Goal: Task Accomplishment & Management: Manage account settings

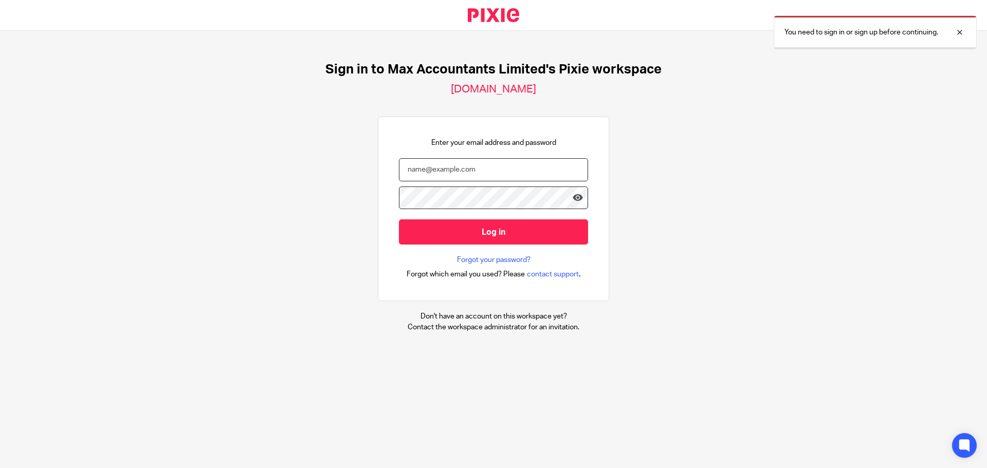
type input "tom@maxaccountants.co.uk"
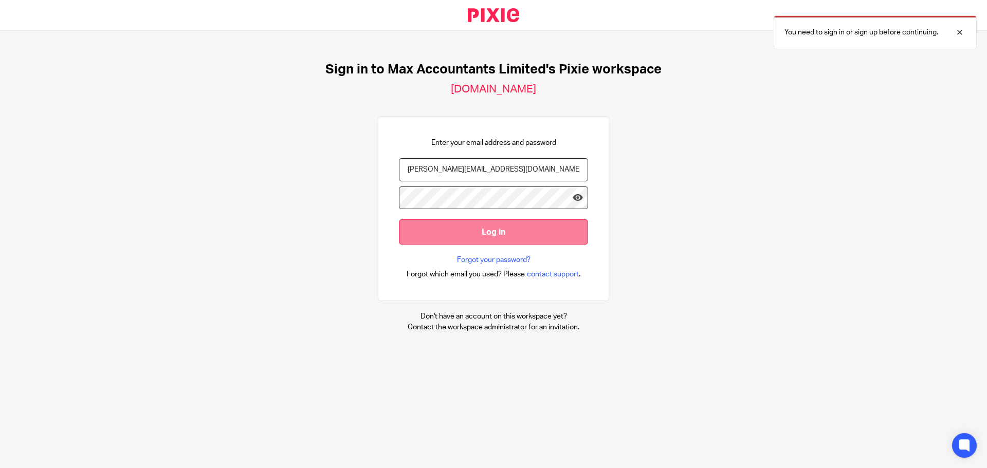
click at [484, 232] on input "Log in" at bounding box center [493, 232] width 189 height 25
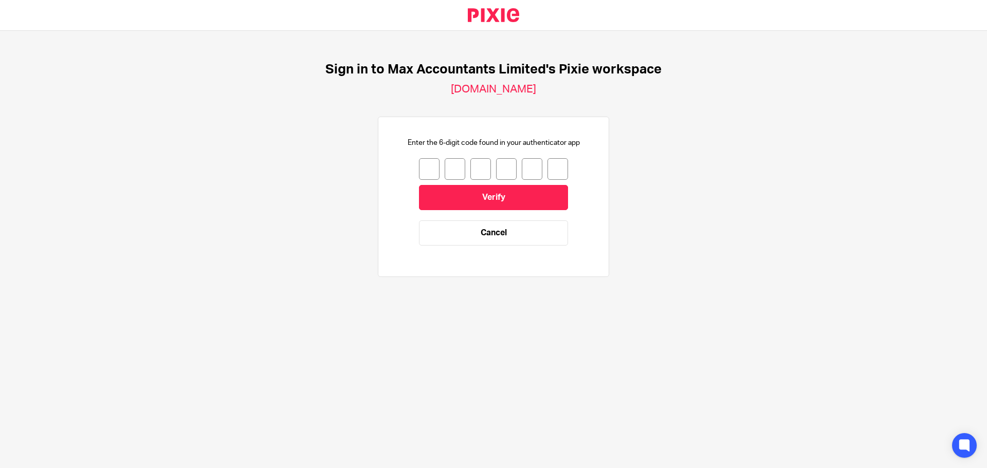
click at [425, 165] on input "number" at bounding box center [429, 169] width 21 height 22
click at [429, 168] on input "number" at bounding box center [429, 169] width 21 height 22
type input "9"
type input "8"
type input "1"
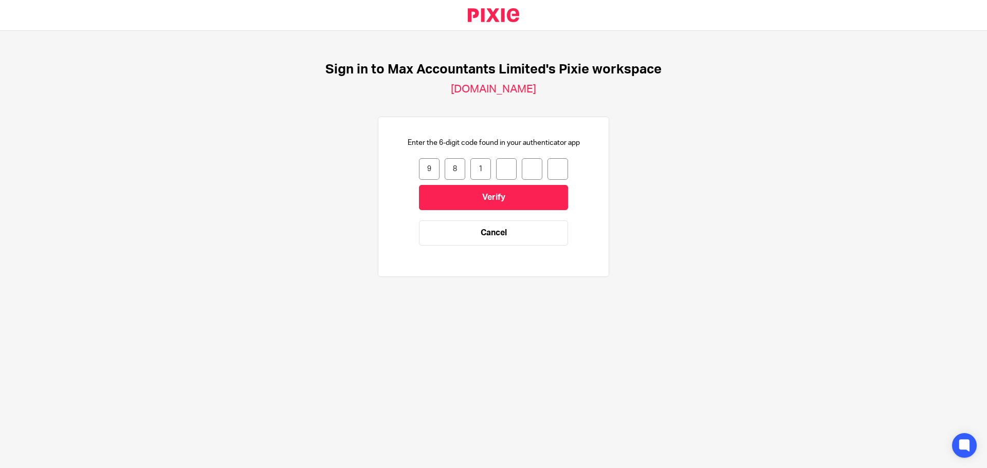
type input "7"
type input "8"
type input "9"
click at [449, 196] on input "Verify" at bounding box center [493, 197] width 149 height 25
